Goal: Information Seeking & Learning: Learn about a topic

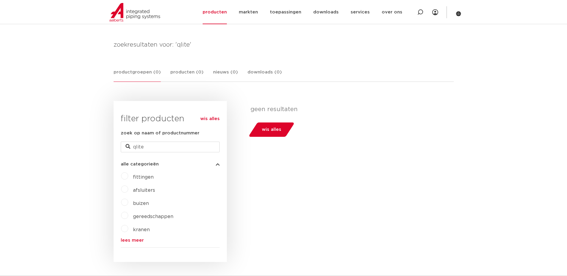
scroll to position [90, 0]
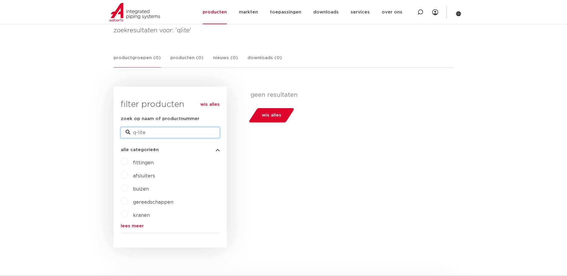
type input "q-lite"
click at [151, 134] on input "q-lite" at bounding box center [170, 132] width 99 height 11
drag, startPoint x: 151, startPoint y: 134, endPoint x: 101, endPoint y: 133, distance: 49.9
click at [101, 133] on body "Zoeken NIEUW: myIPS is beschikbaar meer info sluiten producten markten toepassi…" at bounding box center [283, 253] width 567 height 686
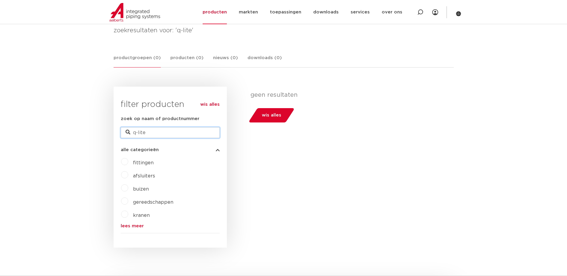
paste input "Qlite"
type input "Qlite"
click at [140, 216] on span "kranen" at bounding box center [141, 215] width 17 height 5
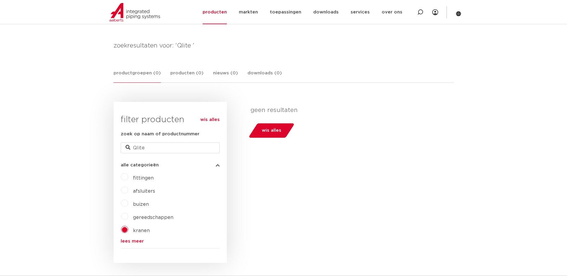
scroll to position [90, 0]
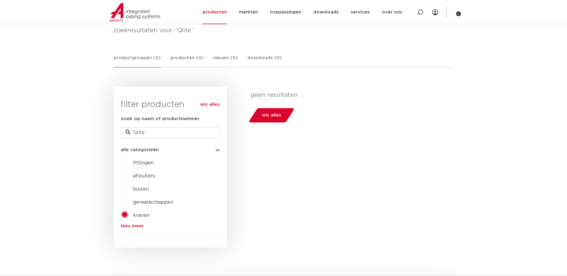
click at [270, 115] on span "wis alles" at bounding box center [271, 116] width 19 height 10
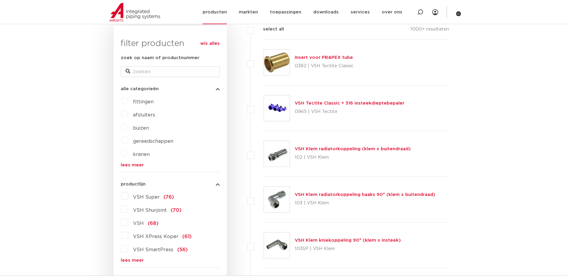
click at [223, 13] on link "producten" at bounding box center [215, 12] width 24 height 24
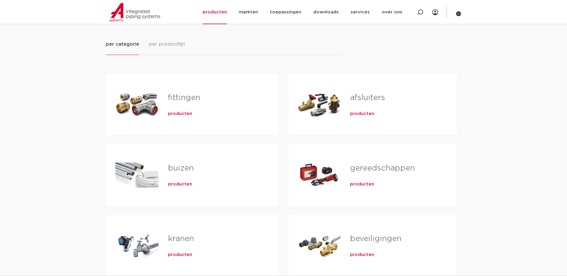
scroll to position [90, 0]
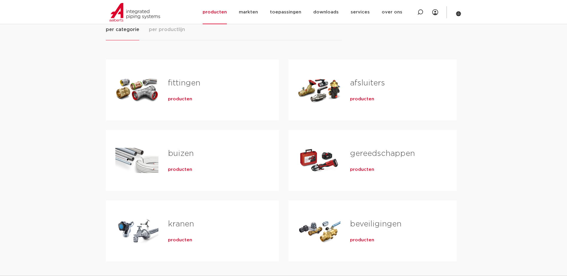
click at [368, 224] on link "beveiligingen" at bounding box center [375, 224] width 51 height 8
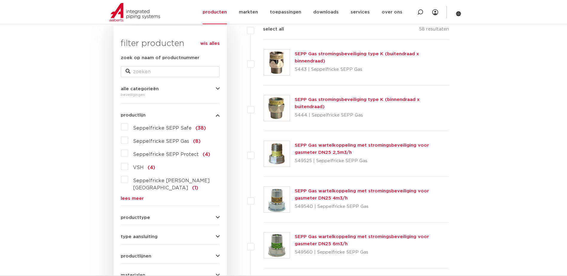
click at [128, 166] on label "VSH (4)" at bounding box center [141, 167] width 27 height 10
click at [0, 0] on input "VSH (4)" at bounding box center [0, 0] width 0 height 0
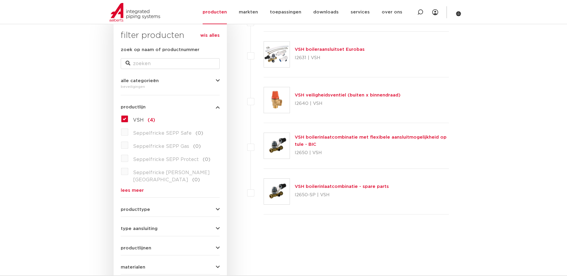
scroll to position [90, 0]
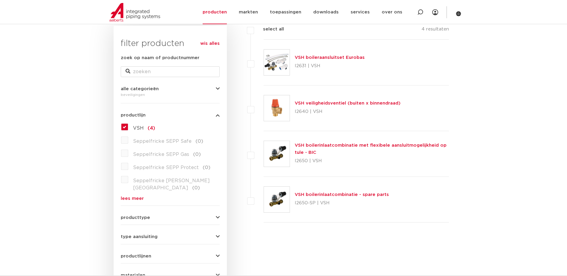
click at [304, 146] on link "VSH boilerinlaatcombinatie met flexibele aansluitmogelijkheid op tule - BIC" at bounding box center [371, 149] width 152 height 12
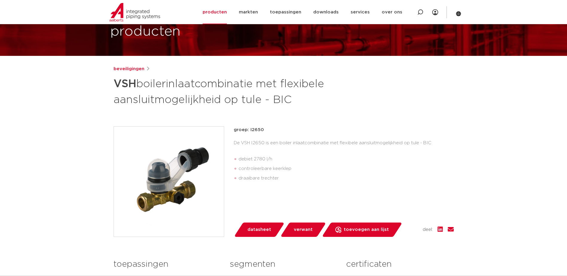
scroll to position [30, 0]
